Goal: Task Accomplishment & Management: Manage account settings

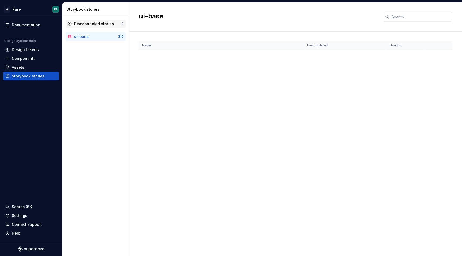
scroll to position [804, 0]
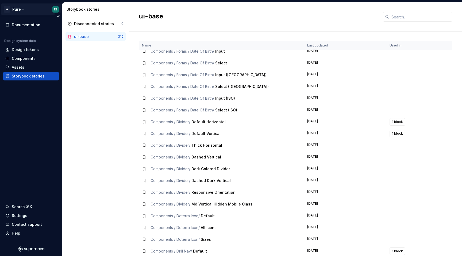
click at [43, 9] on html "W Pure ES Documentation Design system data Design tokens Components Assets Stor…" at bounding box center [231, 128] width 462 height 256
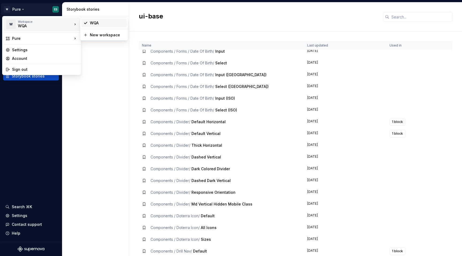
click at [99, 23] on div "WQA" at bounding box center [107, 22] width 35 height 5
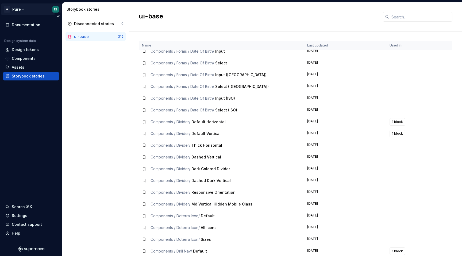
click at [16, 10] on html "W Pure ES Documentation Design system data Design tokens Components Assets Stor…" at bounding box center [231, 128] width 462 height 256
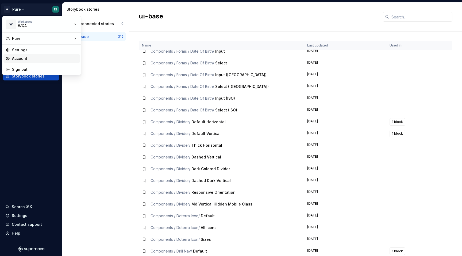
click at [22, 56] on div "Account" at bounding box center [45, 58] width 66 height 5
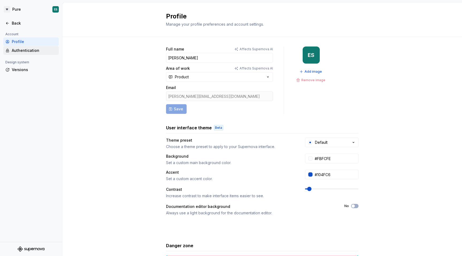
click at [29, 52] on div "Authentication" at bounding box center [34, 50] width 45 height 5
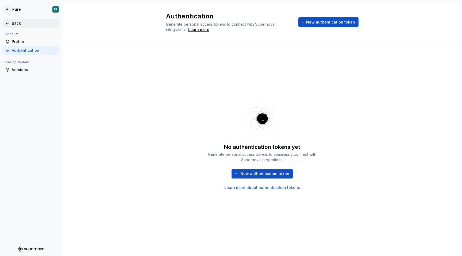
click at [10, 23] on div "Back" at bounding box center [30, 23] width 51 height 5
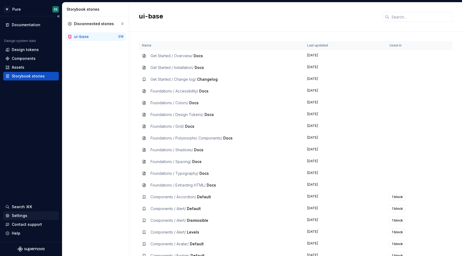
click at [17, 215] on div "Settings" at bounding box center [19, 215] width 15 height 5
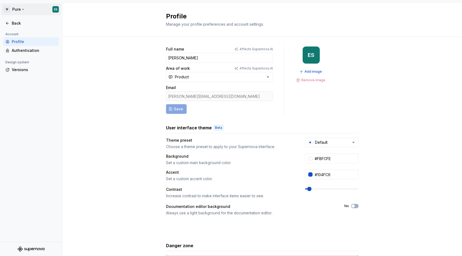
click at [23, 9] on html "W Pure ES Back Account Profile Authentication Design system Versions Profile Ma…" at bounding box center [231, 128] width 462 height 256
click at [69, 82] on html "W Pure ES Back Account Profile Authentication Design system Versions Profile Ma…" at bounding box center [231, 128] width 462 height 256
click at [12, 6] on html "W Pure ES Back Account Profile Authentication Design system Versions Profile Ma…" at bounding box center [231, 128] width 462 height 256
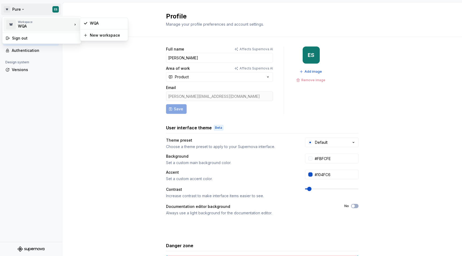
click at [22, 28] on div "WQA" at bounding box center [40, 26] width 45 height 5
click at [97, 23] on div "WQA" at bounding box center [107, 23] width 35 height 5
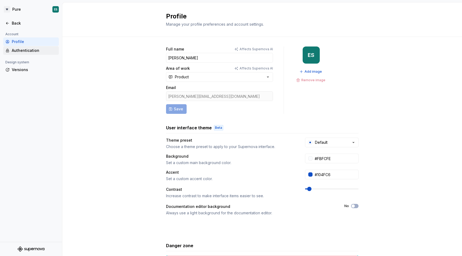
click at [25, 49] on div "Authentication" at bounding box center [34, 50] width 45 height 5
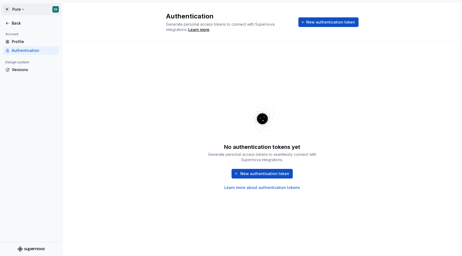
click at [16, 9] on html "W Pure ES Back Account Profile Authentication Design system Versions Authentica…" at bounding box center [231, 128] width 462 height 256
click at [21, 24] on div "WQA" at bounding box center [40, 26] width 45 height 5
click at [64, 86] on html "W Pure ES Back Account Profile Authentication Design system Versions Authentica…" at bounding box center [231, 128] width 462 height 256
click at [22, 41] on div "Profile" at bounding box center [34, 41] width 45 height 5
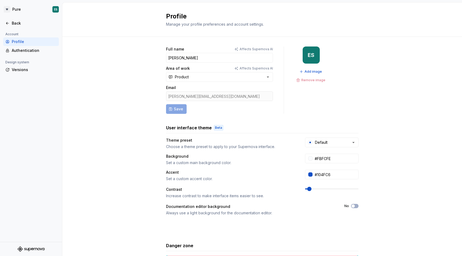
scroll to position [50, 0]
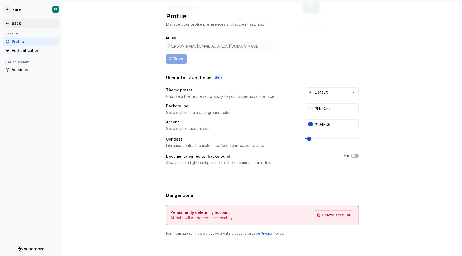
click at [11, 21] on div "Back" at bounding box center [30, 23] width 51 height 5
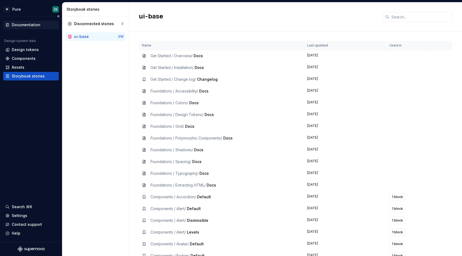
click at [26, 23] on div "Documentation" at bounding box center [26, 24] width 29 height 5
